Goal: Task Accomplishment & Management: Use online tool/utility

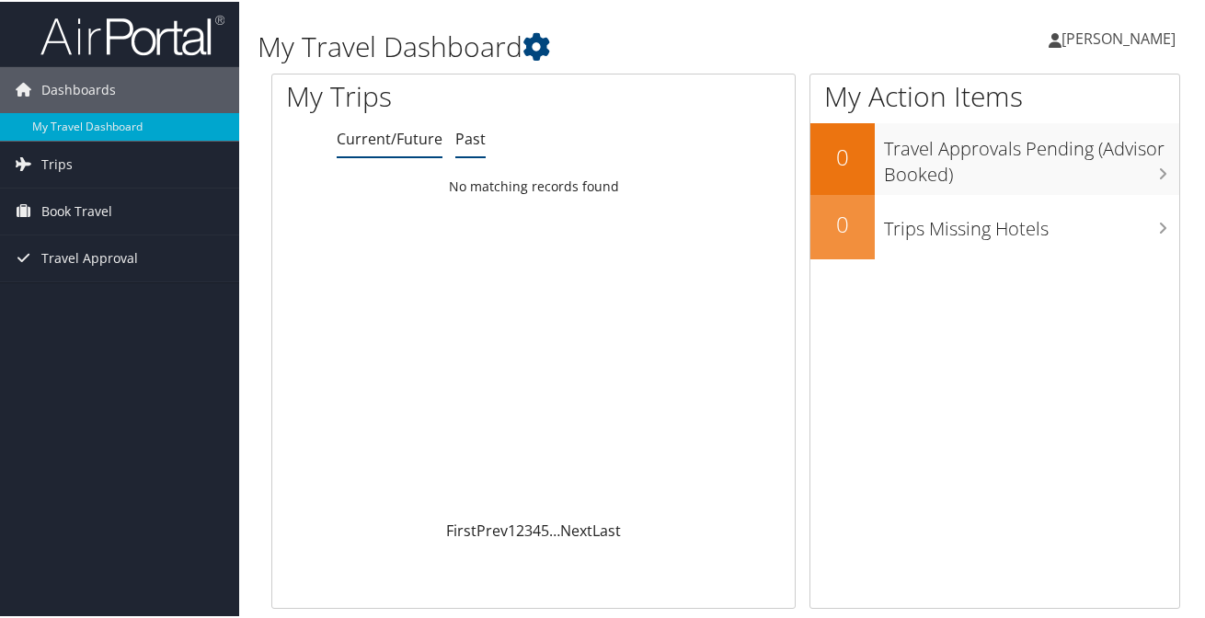
click at [458, 143] on link "Past" at bounding box center [470, 137] width 30 height 20
click at [401, 146] on link "Current/Future" at bounding box center [390, 137] width 106 height 20
click at [127, 167] on link "Trips" at bounding box center [119, 163] width 239 height 46
click at [99, 294] on span "Book Travel" at bounding box center [76, 293] width 71 height 46
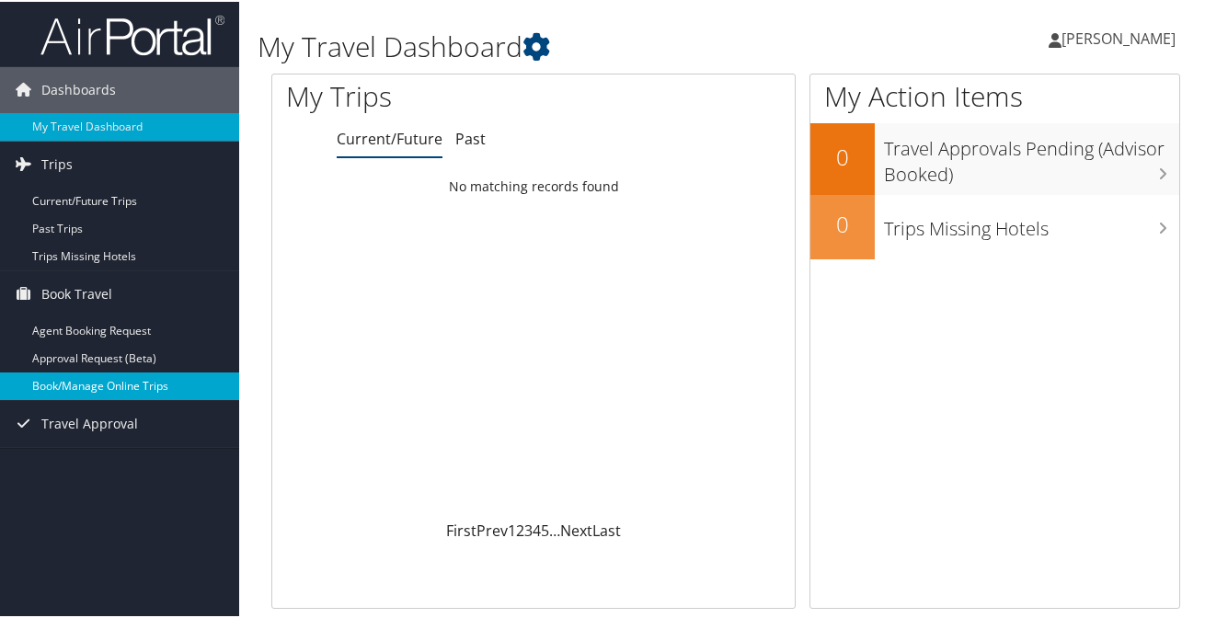
click at [129, 392] on link "Book/Manage Online Trips" at bounding box center [119, 385] width 239 height 28
